Goal: Transaction & Acquisition: Purchase product/service

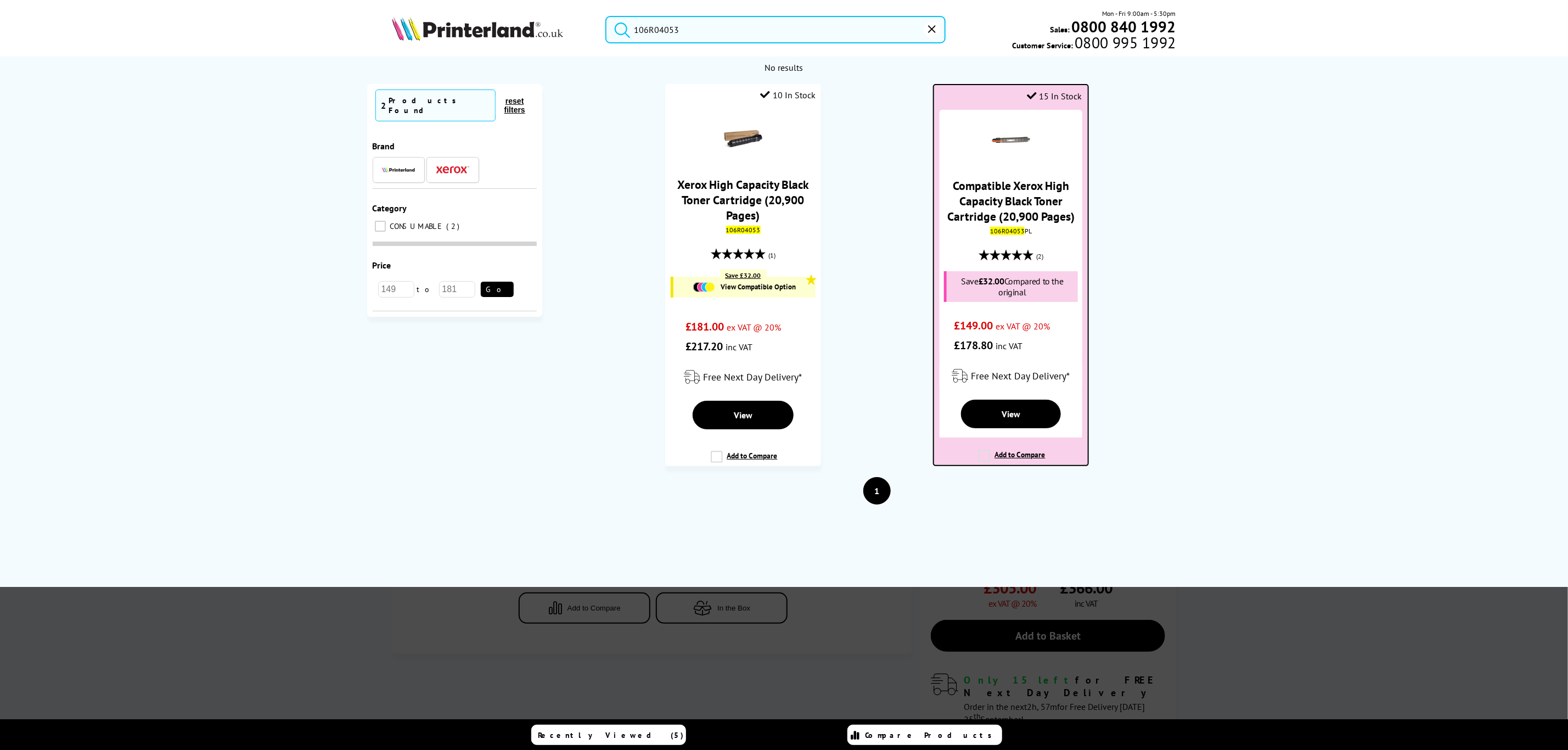
type input "106R04053"
click at [982, 201] on link "Compatible Xerox High Capacity Black Toner Cartridge (20,900 Pages)" at bounding box center [1011, 201] width 128 height 46
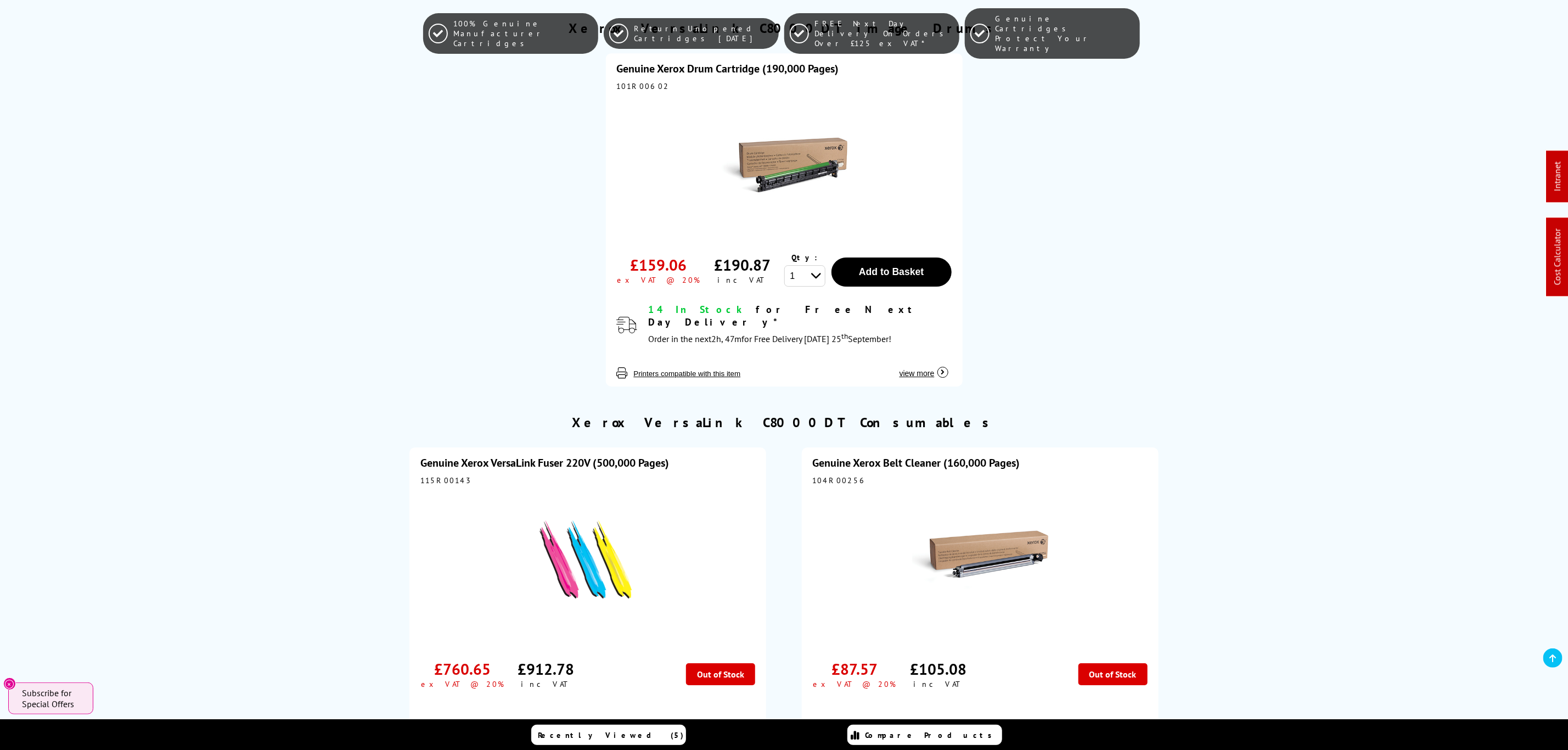
scroll to position [2810, 0]
